Goal: Find specific page/section: Find specific page/section

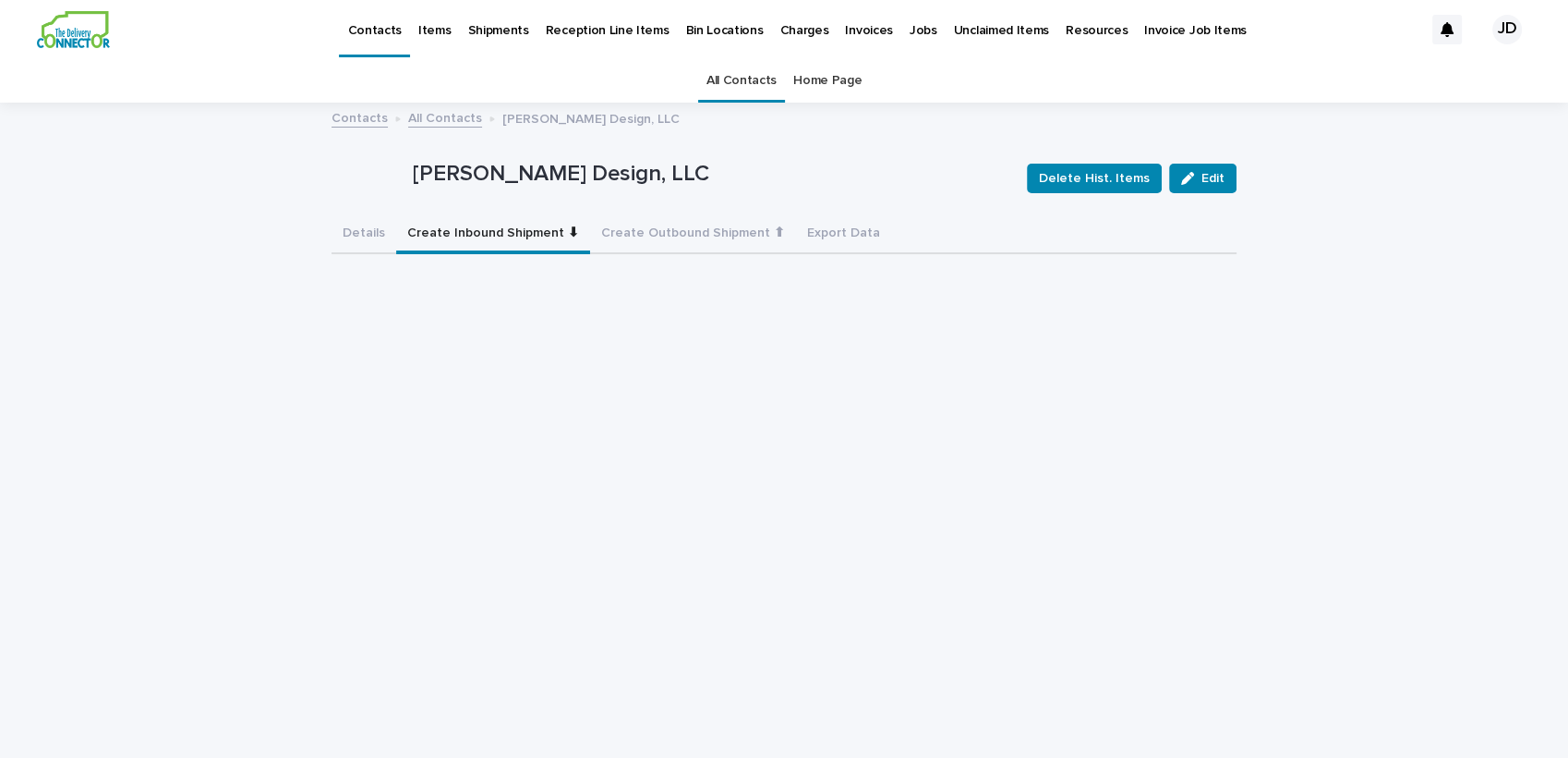
click at [707, 85] on link "All Contacts" at bounding box center [741, 80] width 70 height 43
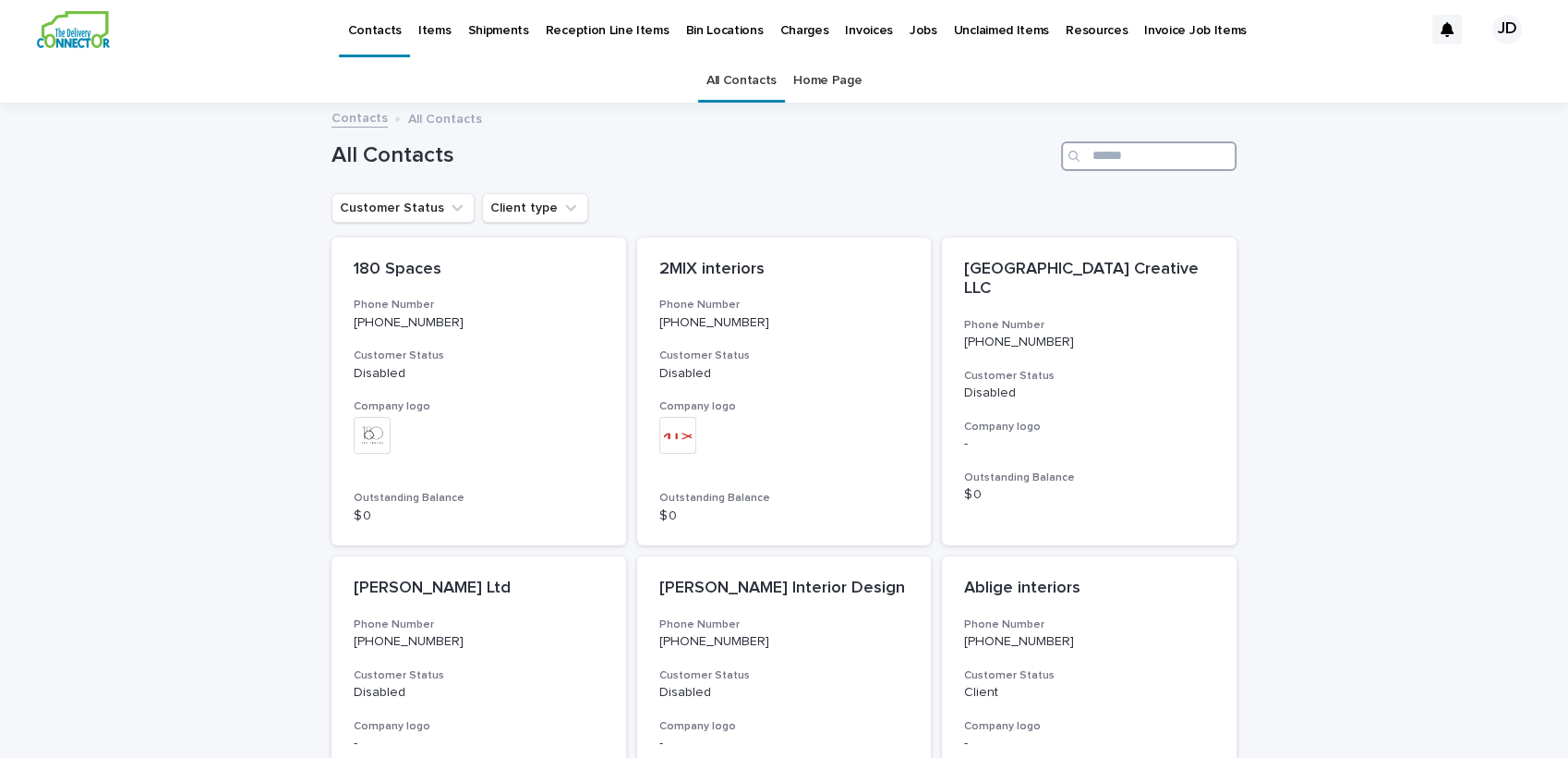
click at [1144, 167] on input "Search" at bounding box center [1148, 156] width 175 height 30
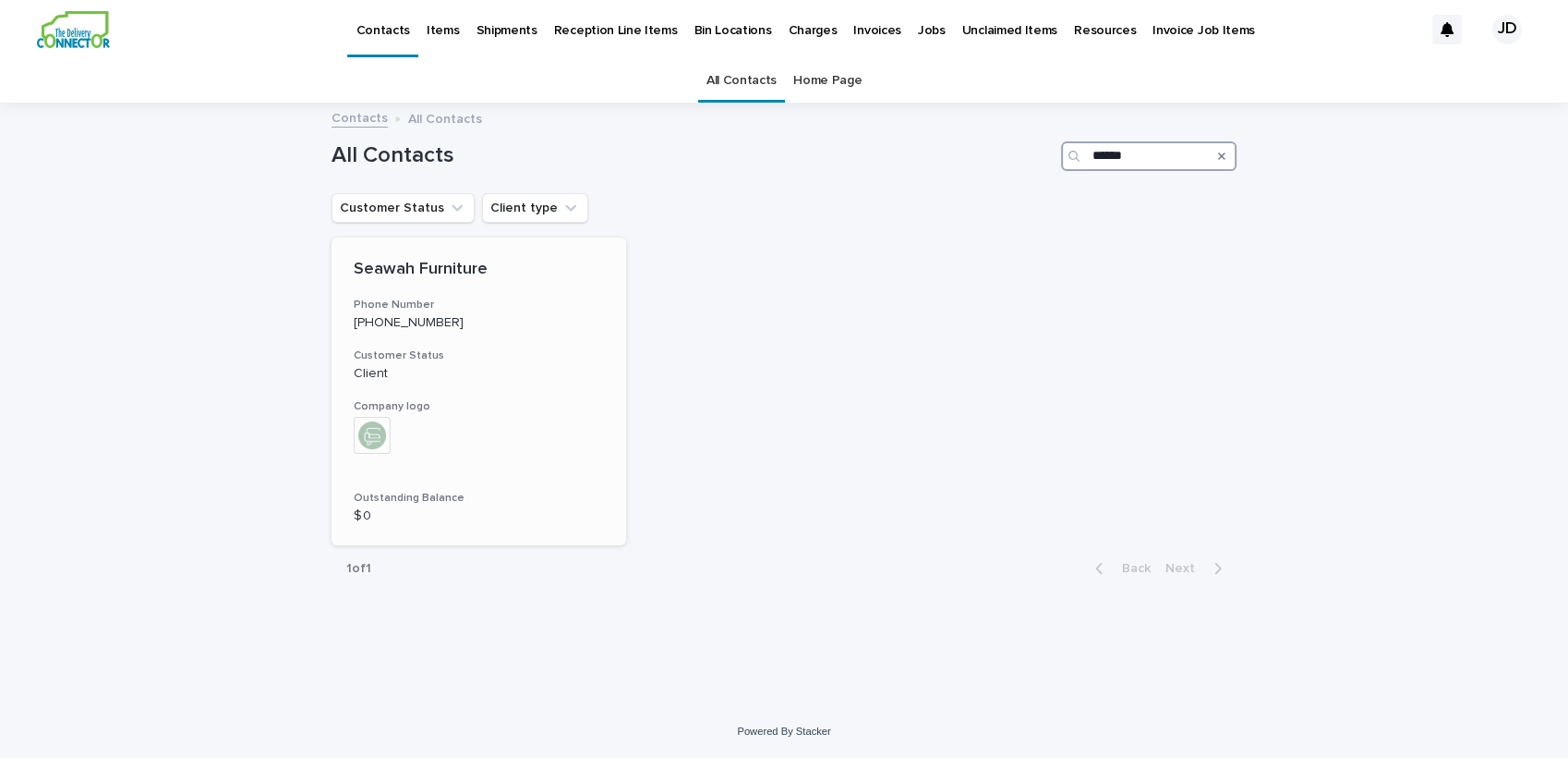
type input "******"
click at [553, 334] on div "Seawah Furniture Phone Number [PHONE_NUMBER] Customer Status Client Company log…" at bounding box center [478, 392] width 295 height 308
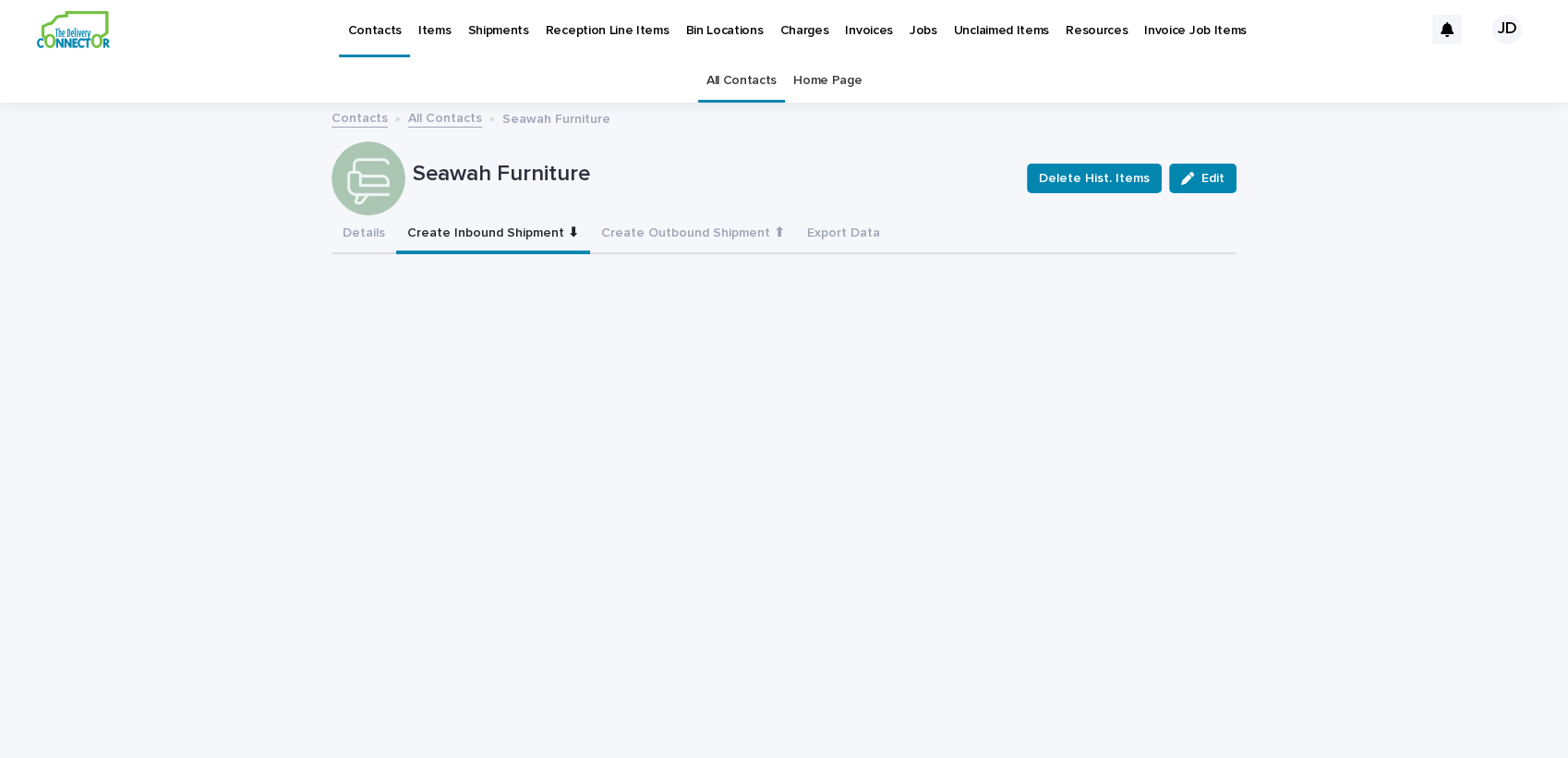
click at [478, 234] on button "Create Inbound Shipment ⬇" at bounding box center [493, 235] width 193 height 39
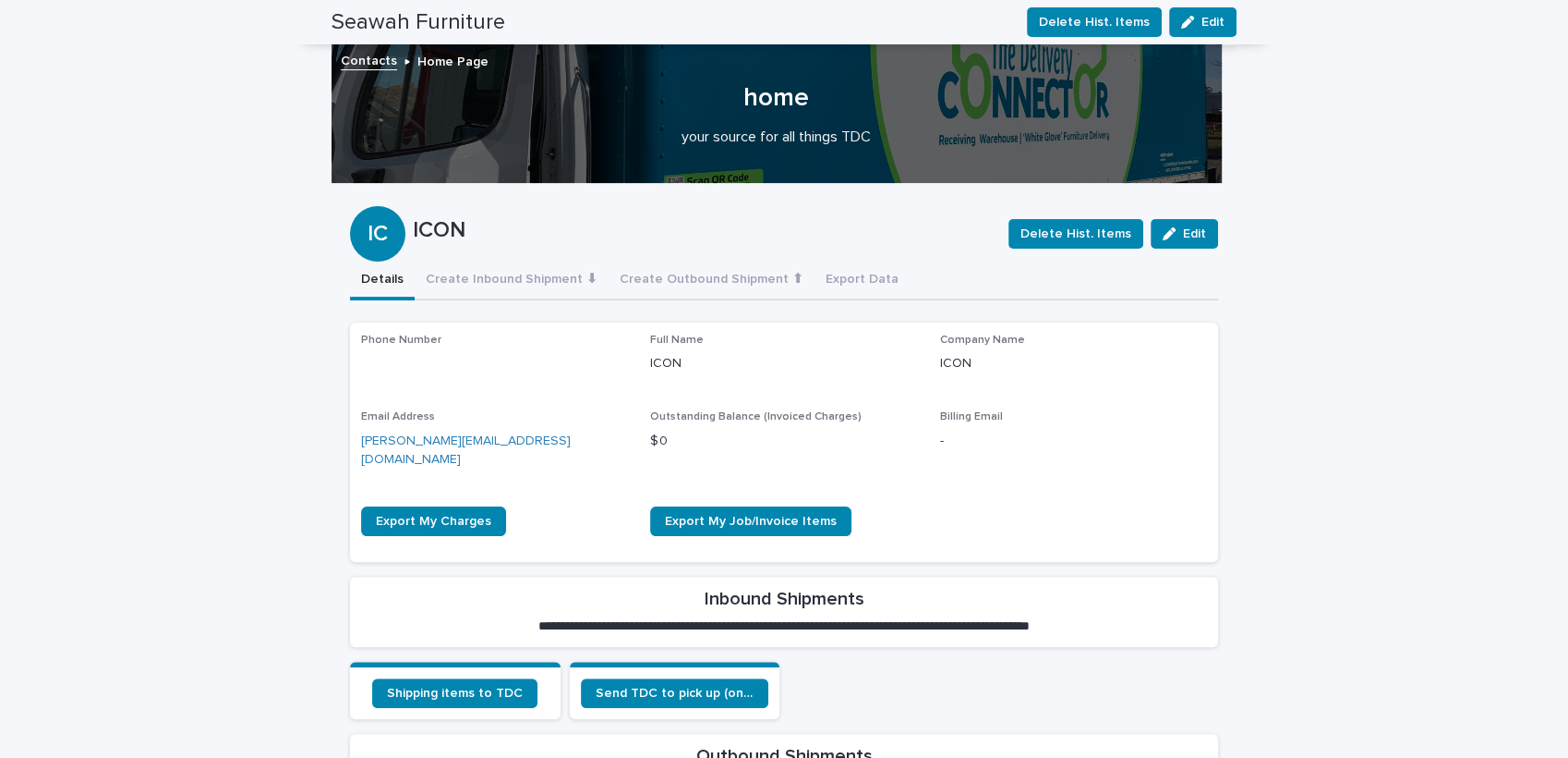
scroll to position [26, 0]
